Goal: Find specific page/section: Find specific page/section

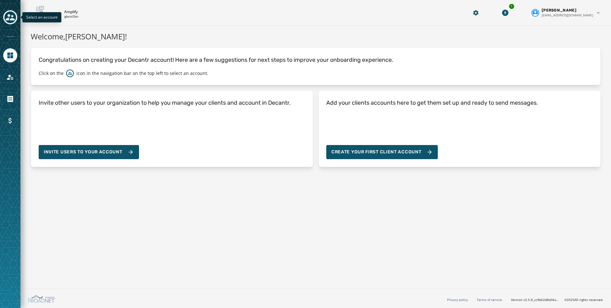
click at [10, 13] on icon "Toggle account select drawer" at bounding box center [10, 17] width 9 height 9
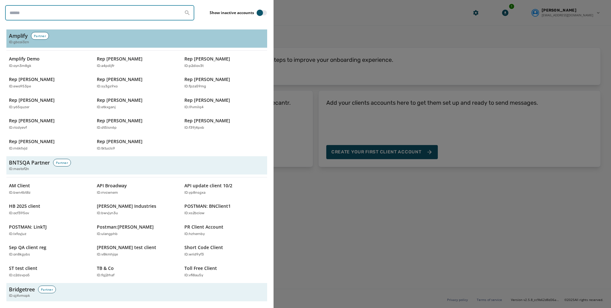
click at [36, 9] on input "search" at bounding box center [99, 12] width 189 height 15
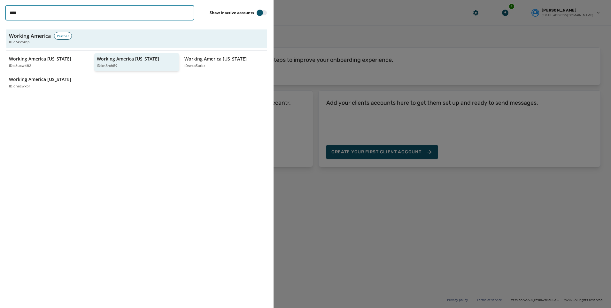
type input "****"
click at [139, 65] on div "ID: kn8rxh59" at bounding box center [134, 65] width 74 height 5
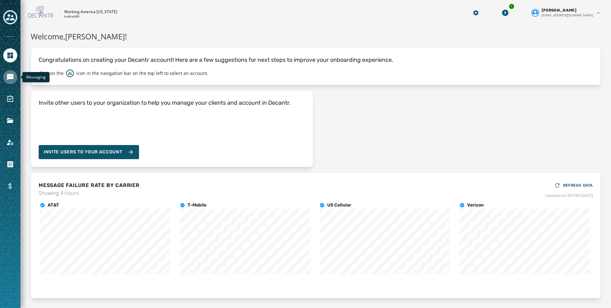
click at [8, 76] on icon "Navigate to Messaging" at bounding box center [10, 77] width 6 height 6
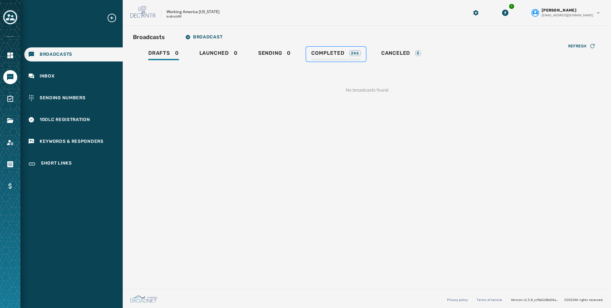
click at [323, 53] on span "Completed" at bounding box center [327, 53] width 33 height 6
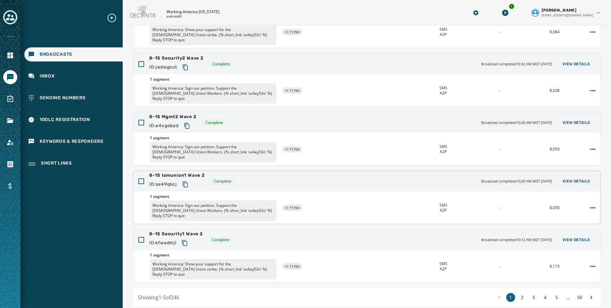
scroll to position [95, 0]
click at [5, 19] on div "Toggle account select drawer" at bounding box center [10, 18] width 12 height 12
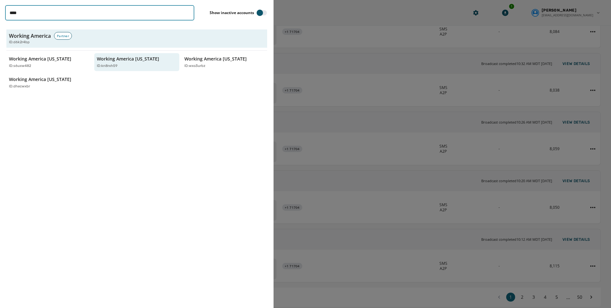
click at [186, 14] on input "****" at bounding box center [99, 12] width 189 height 15
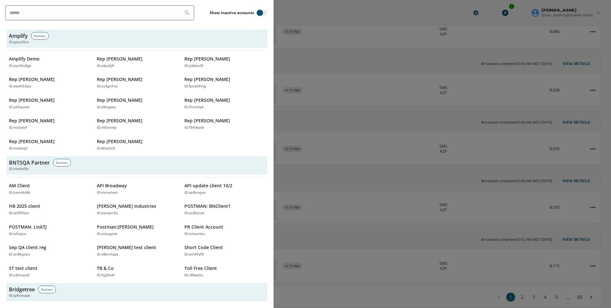
click at [321, 14] on div at bounding box center [305, 154] width 611 height 308
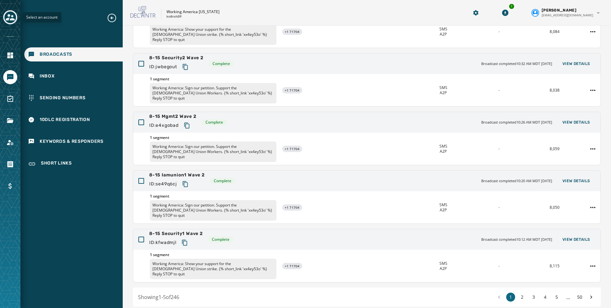
click at [10, 14] on icon "Toggle account select drawer" at bounding box center [10, 17] width 9 height 9
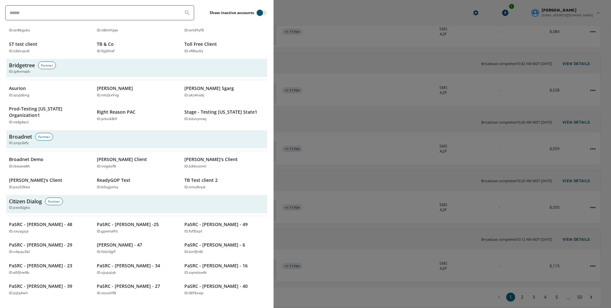
scroll to position [0, 0]
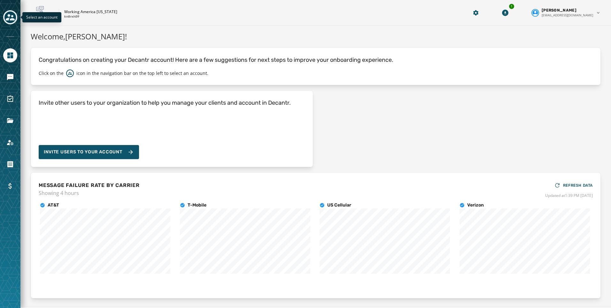
click at [12, 17] on icon "Toggle account select drawer" at bounding box center [10, 17] width 9 height 9
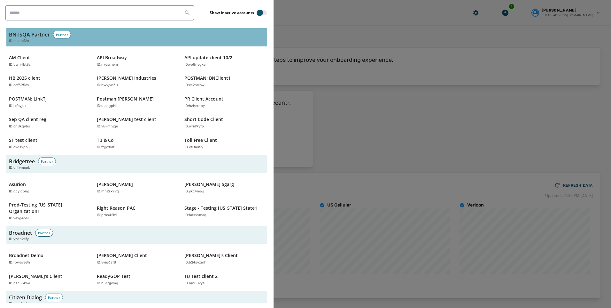
scroll to position [192, 0]
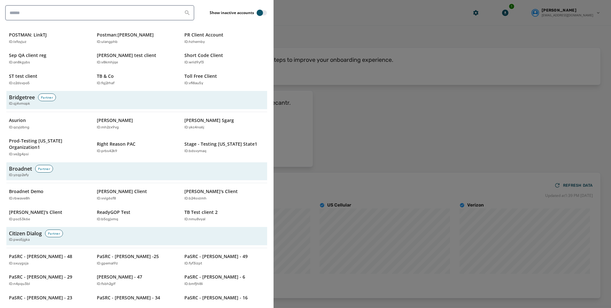
click at [340, 22] on div at bounding box center [305, 154] width 611 height 308
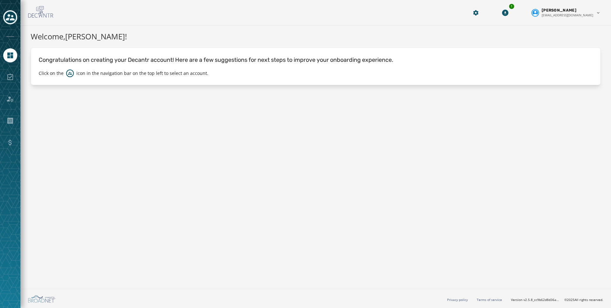
click at [16, 16] on button "Toggle account select drawer" at bounding box center [10, 17] width 14 height 14
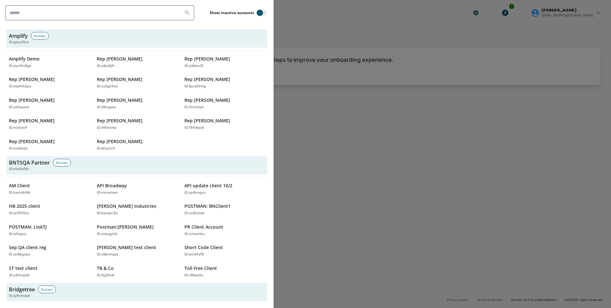
click at [302, 108] on div at bounding box center [305, 154] width 611 height 308
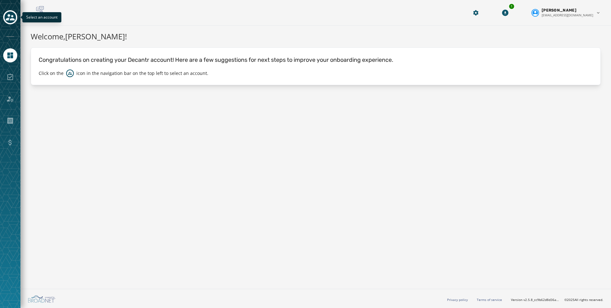
click at [10, 18] on icon "Toggle account select drawer" at bounding box center [10, 17] width 9 height 9
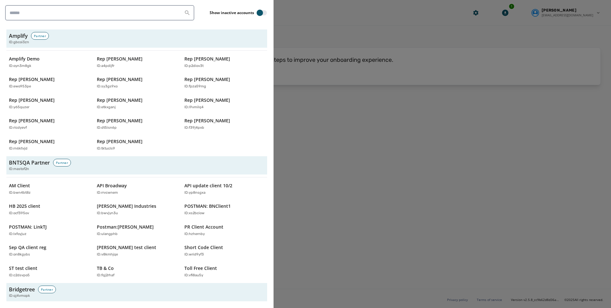
click at [316, 189] on div at bounding box center [305, 154] width 611 height 308
